Goal: Navigation & Orientation: Find specific page/section

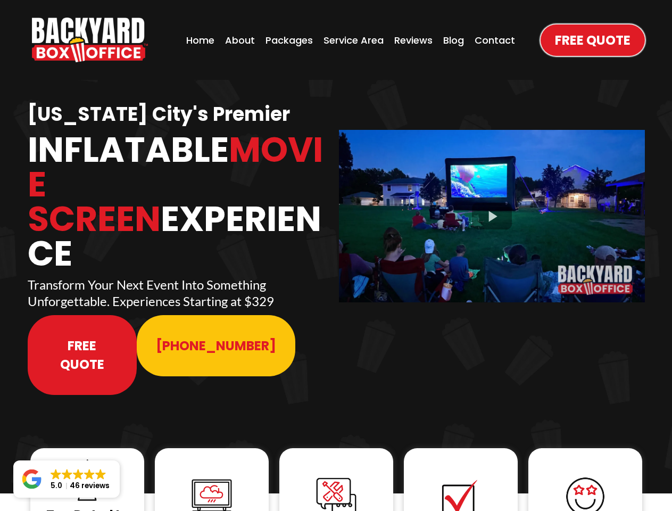
click at [90, 40] on img "https://www.backyardboxoffice.com" at bounding box center [90, 40] width 116 height 45
click at [492, 209] on div at bounding box center [492, 216] width 306 height 172
click at [87, 459] on img at bounding box center [87, 480] width 43 height 43
click at [212, 475] on img at bounding box center [212, 496] width 43 height 43
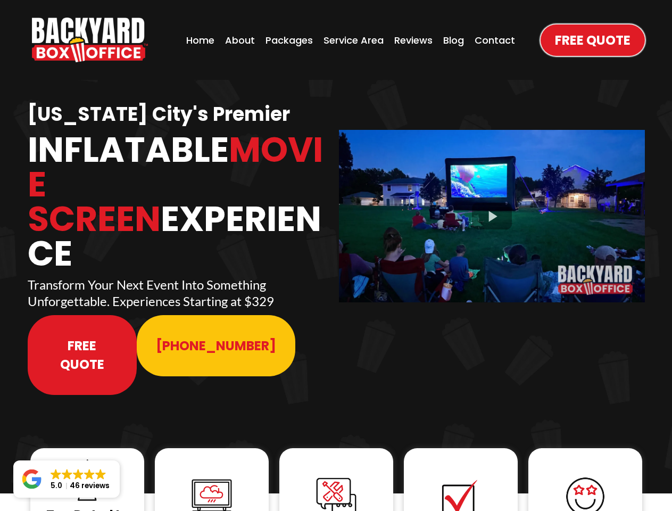
click at [212, 475] on img at bounding box center [212, 496] width 43 height 43
click at [336, 476] on img at bounding box center [336, 497] width 43 height 43
click at [461, 476] on img at bounding box center [461, 497] width 43 height 43
